Goal: Navigation & Orientation: Find specific page/section

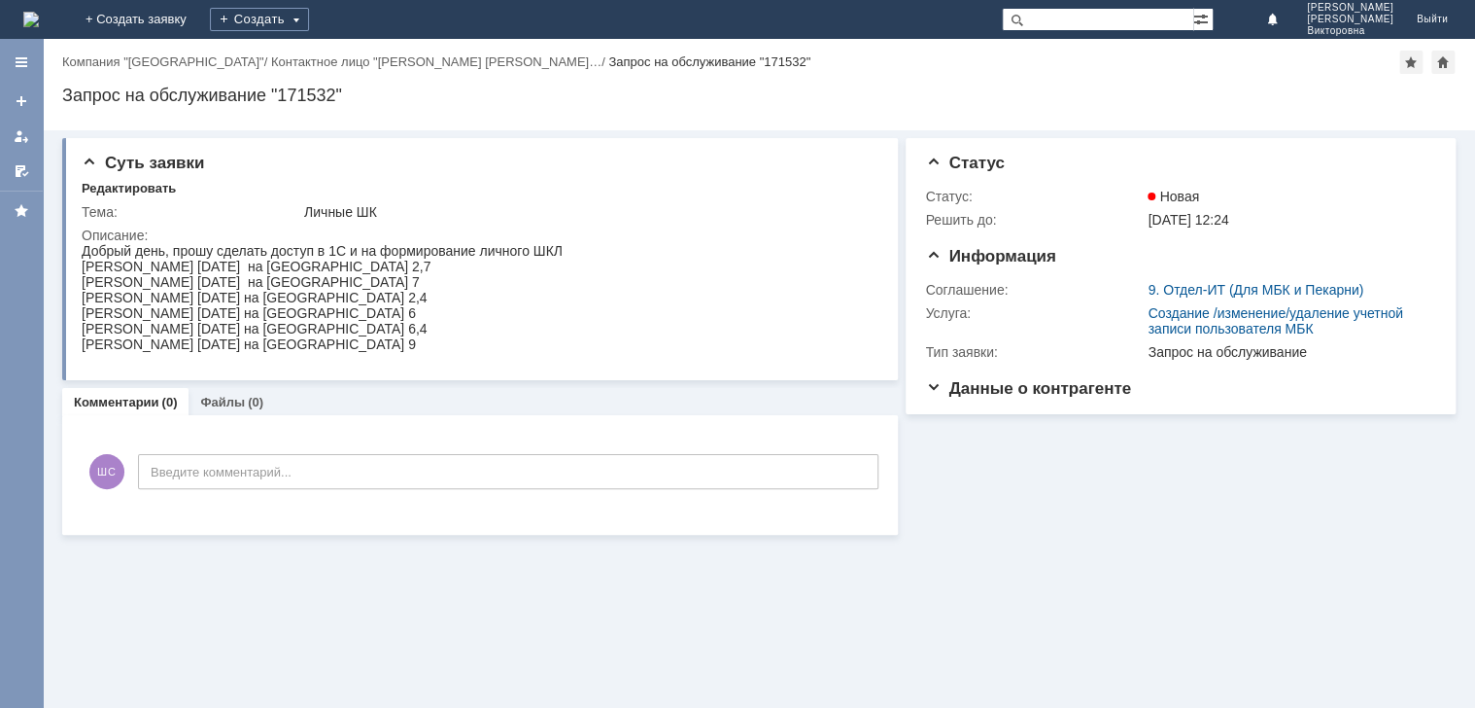
click at [85, 52] on div "Назад | Компания "Брянская область" / Контактное лицо "Шугаева Светл… / Запрос …" at bounding box center [759, 62] width 1394 height 23
click at [146, 62] on link "Компания "[GEOGRAPHIC_DATA]"" at bounding box center [163, 61] width 202 height 15
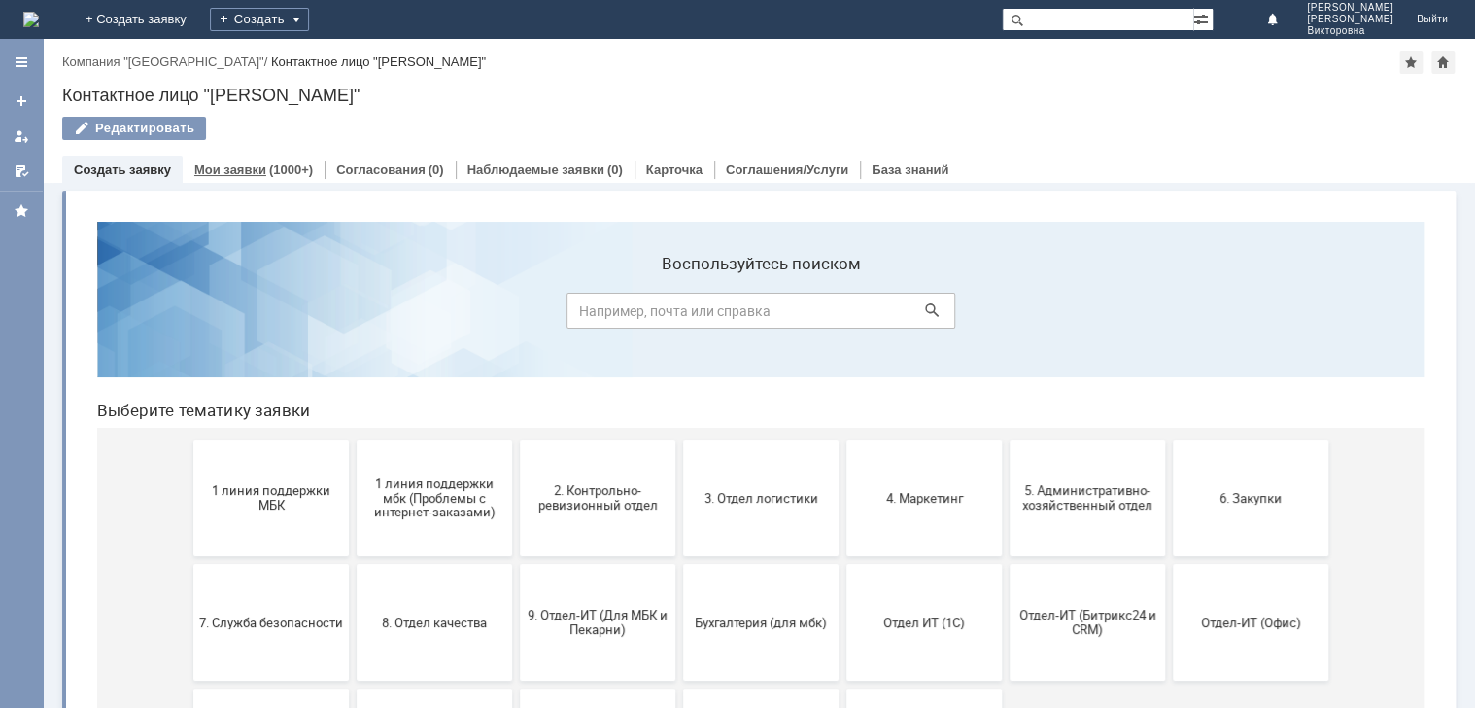
click at [247, 166] on link "Мои заявки" at bounding box center [230, 169] width 72 height 15
